Goal: Transaction & Acquisition: Download file/media

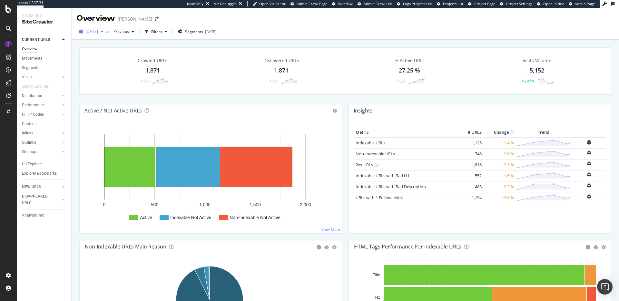
click at [98, 31] on span "[DATE]" at bounding box center [91, 31] width 13 height 5
click at [109, 57] on div "[DATE]" at bounding box center [111, 55] width 51 height 6
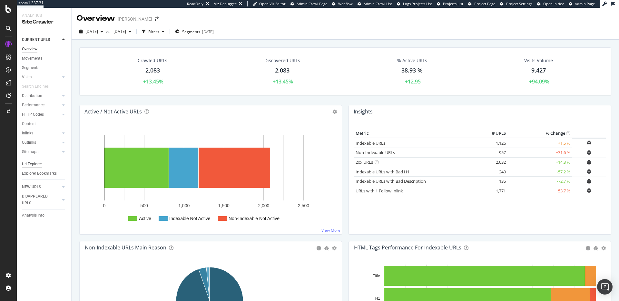
click at [39, 163] on div "Url Explorer" at bounding box center [32, 164] width 20 height 7
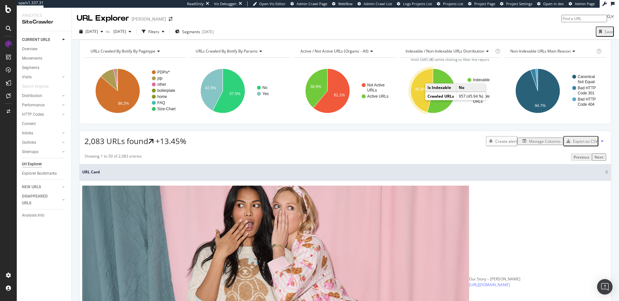
click at [419, 100] on icon "A chart." at bounding box center [422, 91] width 22 height 44
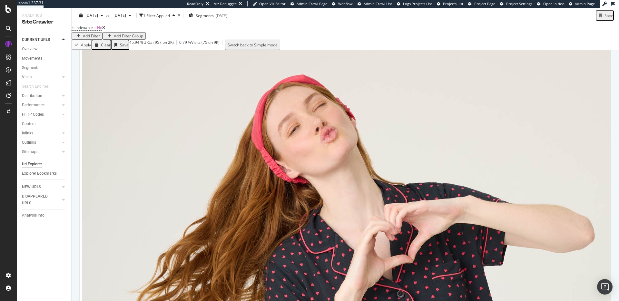
scroll to position [346, 0]
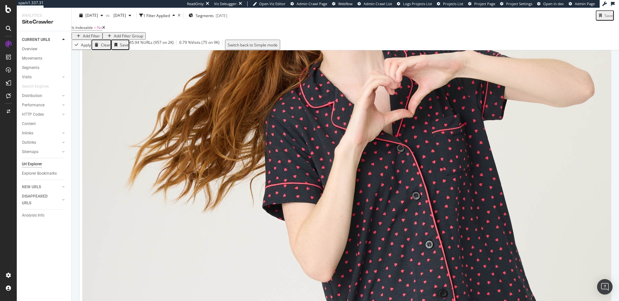
click at [105, 30] on icon at bounding box center [103, 28] width 3 height 4
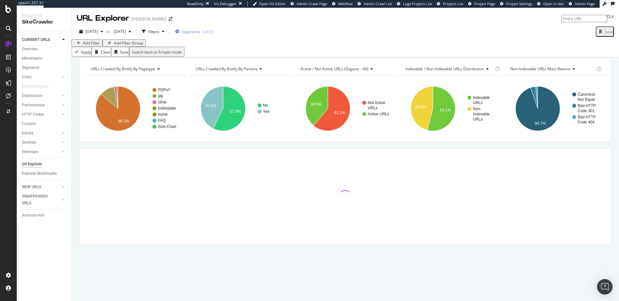
click at [200, 33] on span "Segments" at bounding box center [191, 31] width 18 height 5
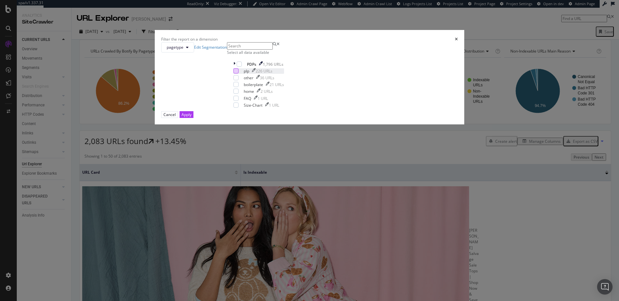
click at [239, 74] on div "modal" at bounding box center [236, 70] width 5 height 5
click at [192, 117] on div "Apply" at bounding box center [187, 114] width 10 height 5
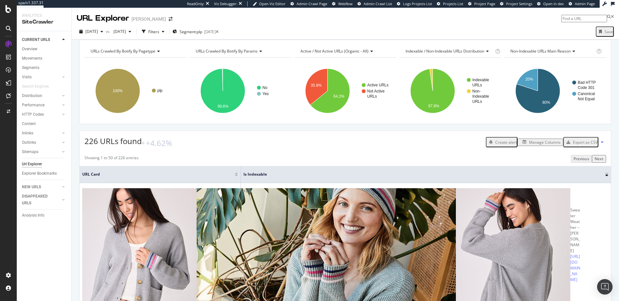
click at [531, 145] on div "Manage Columns" at bounding box center [545, 142] width 32 height 5
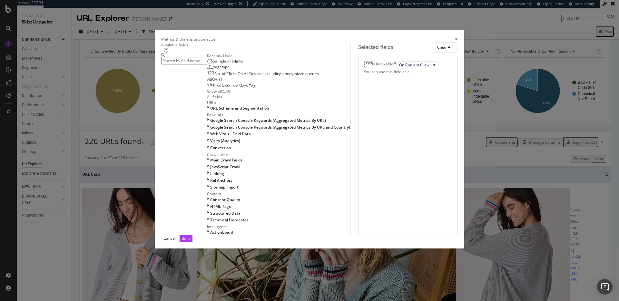
click at [207, 65] on input "modal" at bounding box center [184, 60] width 46 height 7
click at [223, 83] on div "H1" at bounding box center [214, 79] width 15 height 5
click at [207, 65] on input "modal" at bounding box center [184, 60] width 46 height 7
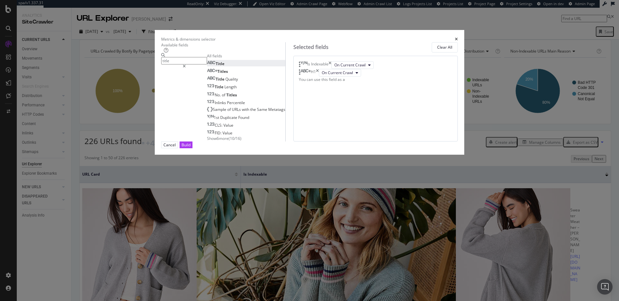
click at [224, 66] on div "Title" at bounding box center [215, 63] width 17 height 5
click at [207, 65] on input "title" at bounding box center [184, 60] width 46 height 7
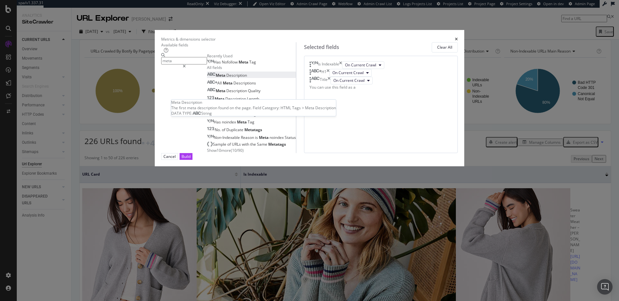
type input "meta"
click at [247, 78] on div "Meta Description" at bounding box center [227, 75] width 40 height 5
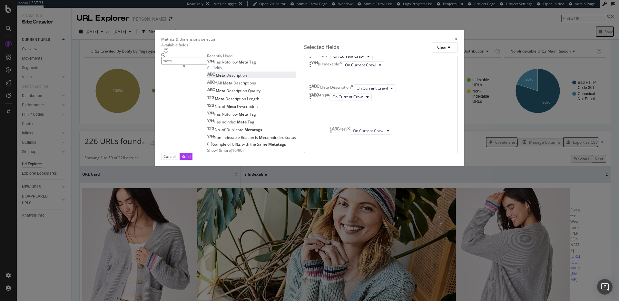
drag, startPoint x: 328, startPoint y: 102, endPoint x: 334, endPoint y: 132, distance: 30.9
drag, startPoint x: 407, startPoint y: 75, endPoint x: 404, endPoint y: 160, distance: 84.6
click at [342, 92] on icon "times" at bounding box center [340, 89] width 3 height 8
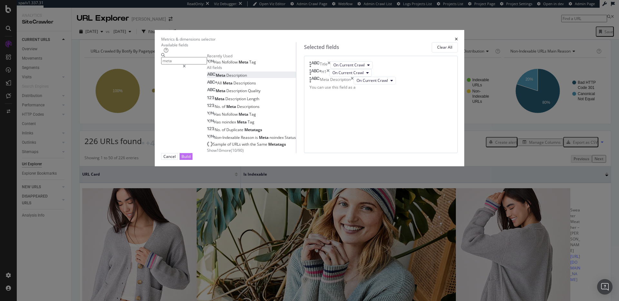
click at [193, 160] on button "Build" at bounding box center [186, 156] width 13 height 7
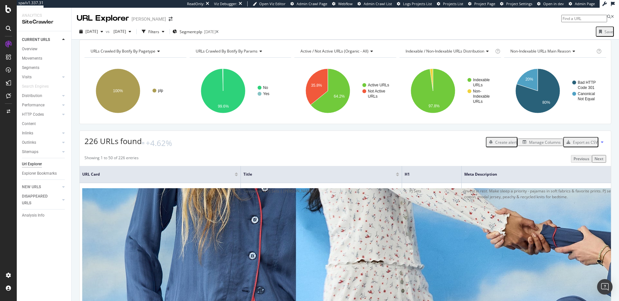
click at [544, 145] on div "Manage Columns" at bounding box center [545, 142] width 32 height 5
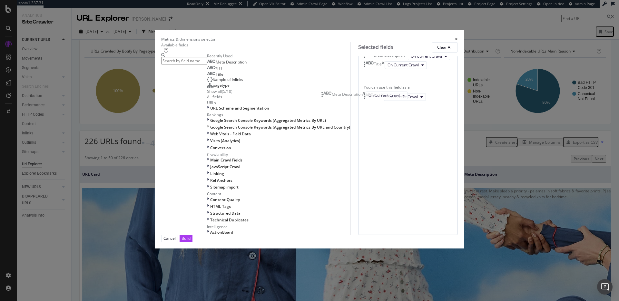
drag, startPoint x: 399, startPoint y: 124, endPoint x: 398, endPoint y: 95, distance: 29.1
click at [398, 95] on body "spa/v1.337.31 ReadOnly: Viz Debugger: Open Viz Editor Admin Crawl Page Webflow …" at bounding box center [309, 150] width 619 height 301
drag, startPoint x: 399, startPoint y: 125, endPoint x: 400, endPoint y: 71, distance: 53.5
click at [400, 71] on body "spa/v1.337.31 ReadOnly: Viz Debugger: Open Viz Editor Admin Crawl Page Webflow …" at bounding box center [309, 150] width 619 height 301
click at [191, 241] on div "Build" at bounding box center [186, 238] width 9 height 5
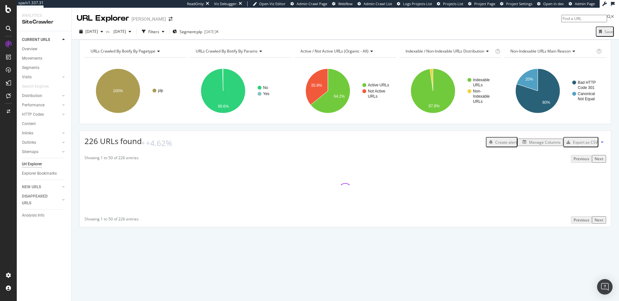
click at [538, 145] on div "Manage Columns" at bounding box center [545, 142] width 32 height 5
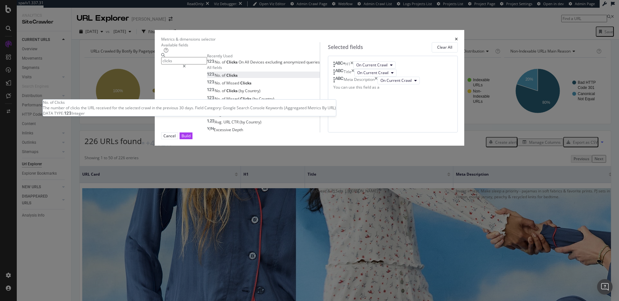
type input "clicks"
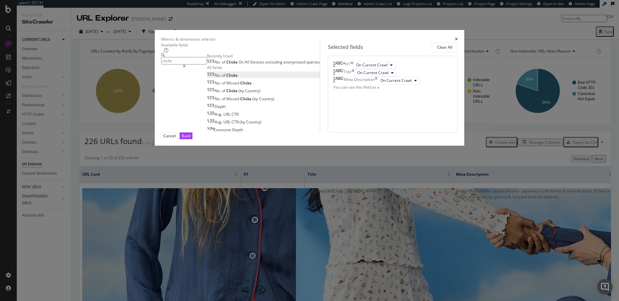
click at [226, 78] on span "Clicks" at bounding box center [231, 75] width 11 height 5
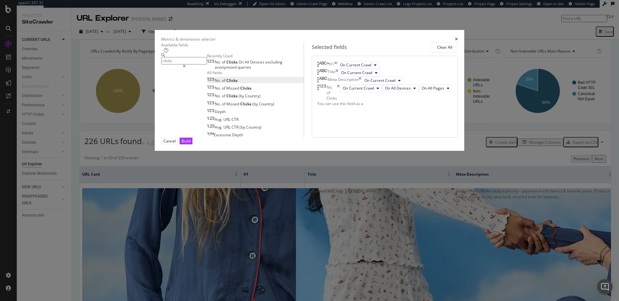
click at [186, 68] on icon "modal" at bounding box center [184, 67] width 3 height 4
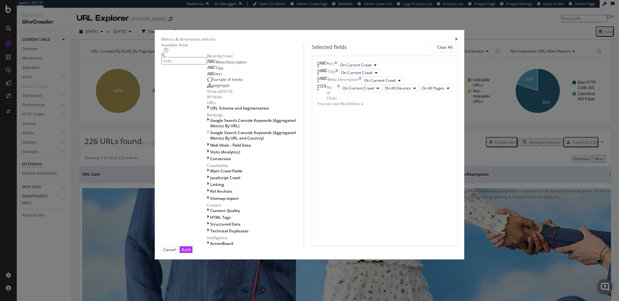
click at [207, 65] on input "clicks" at bounding box center [184, 60] width 46 height 7
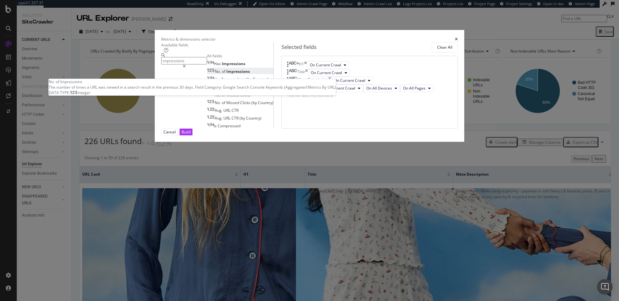
type input "impressions"
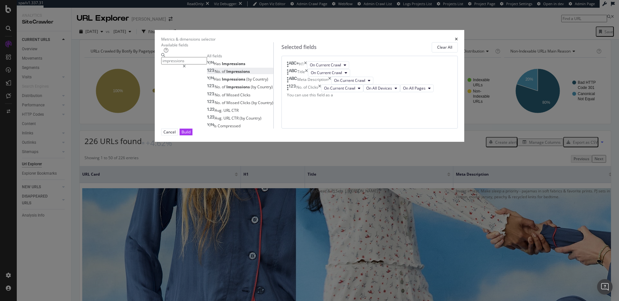
click at [250, 74] on div "No. of Impressions" at bounding box center [228, 71] width 43 height 5
click at [193, 135] on button "Build" at bounding box center [186, 132] width 13 height 7
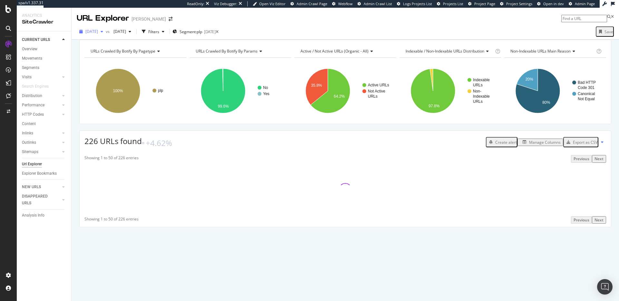
click at [97, 28] on div "[DATE]" at bounding box center [91, 32] width 29 height 10
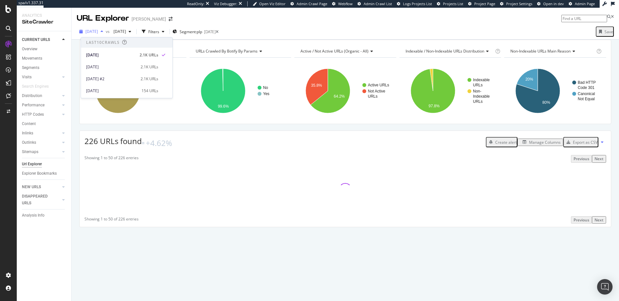
click at [97, 28] on div "[DATE]" at bounding box center [91, 32] width 29 height 10
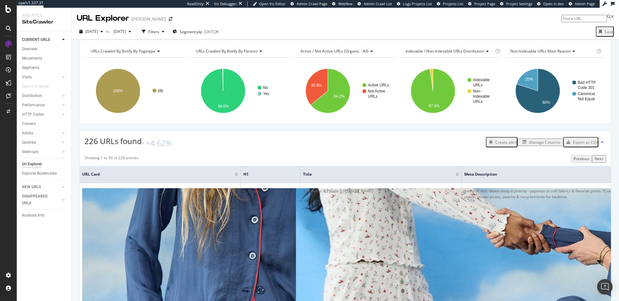
click at [586, 145] on div "Export as CSV" at bounding box center [585, 142] width 25 height 5
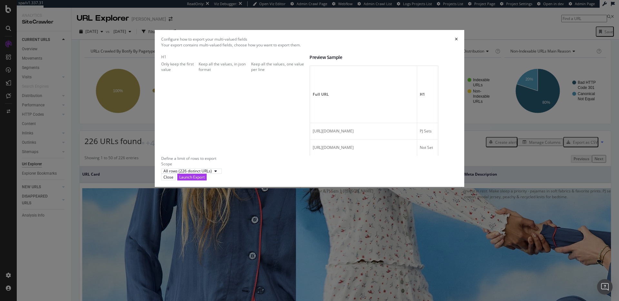
click at [226, 72] on div "Keep all the values, in json format" at bounding box center [225, 66] width 52 height 11
click at [251, 72] on div "Keep all the values, one value per line" at bounding box center [280, 66] width 58 height 11
click at [205, 180] on div "Launch Export" at bounding box center [191, 177] width 25 height 5
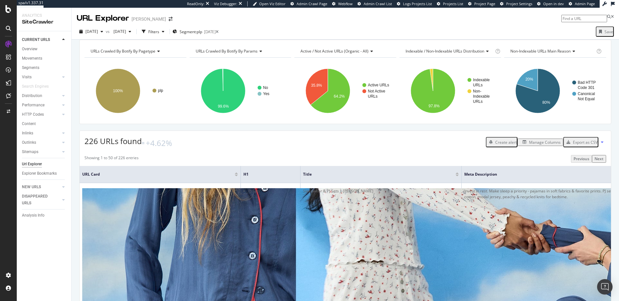
click at [533, 145] on div "Manage Columns" at bounding box center [545, 142] width 32 height 5
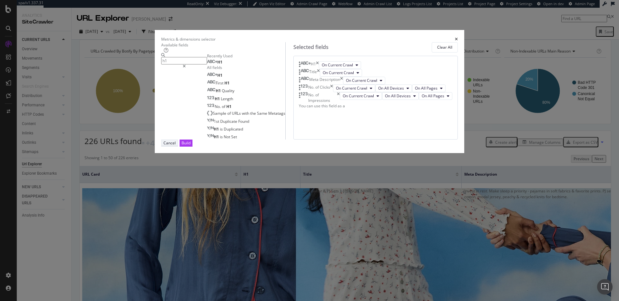
type input "h1"
click at [178, 146] on button "Cancel" at bounding box center [169, 143] width 17 height 7
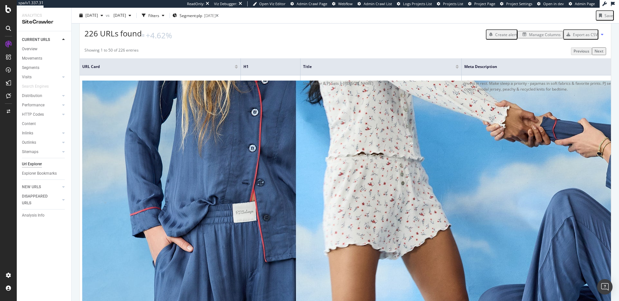
scroll to position [104, 0]
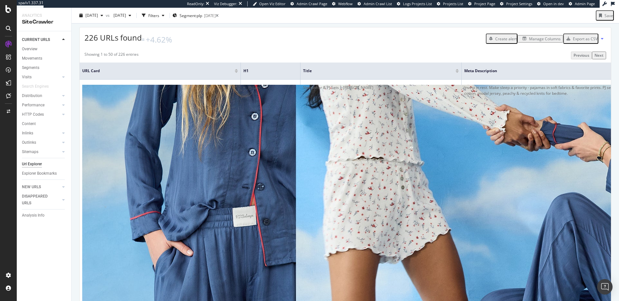
click at [584, 42] on div "Export as CSV" at bounding box center [585, 38] width 25 height 5
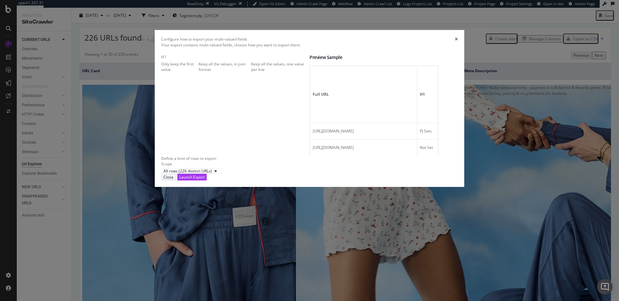
click at [174, 180] on div "Close" at bounding box center [169, 177] width 10 height 5
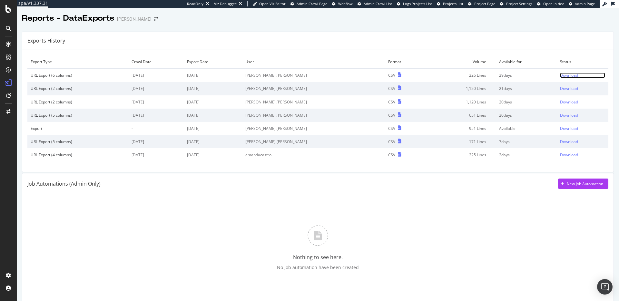
click at [562, 76] on div "Download" at bounding box center [569, 75] width 18 height 5
